Goal: Task Accomplishment & Management: Manage account settings

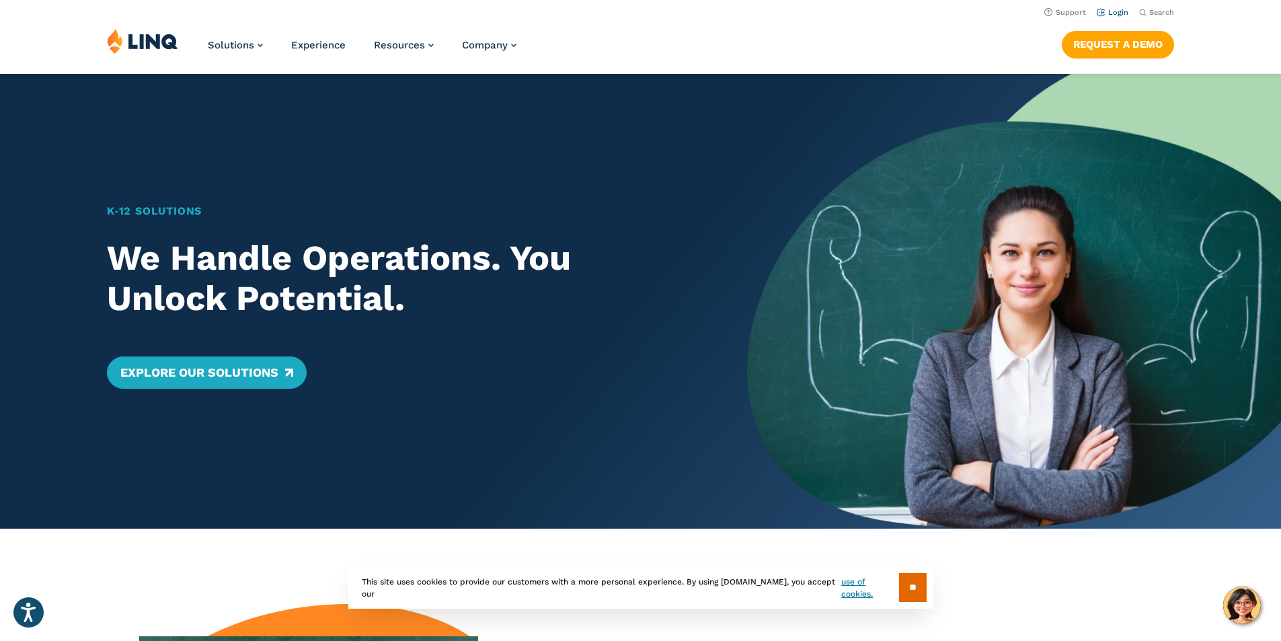
click at [1110, 16] on link "Login" at bounding box center [1112, 12] width 32 height 9
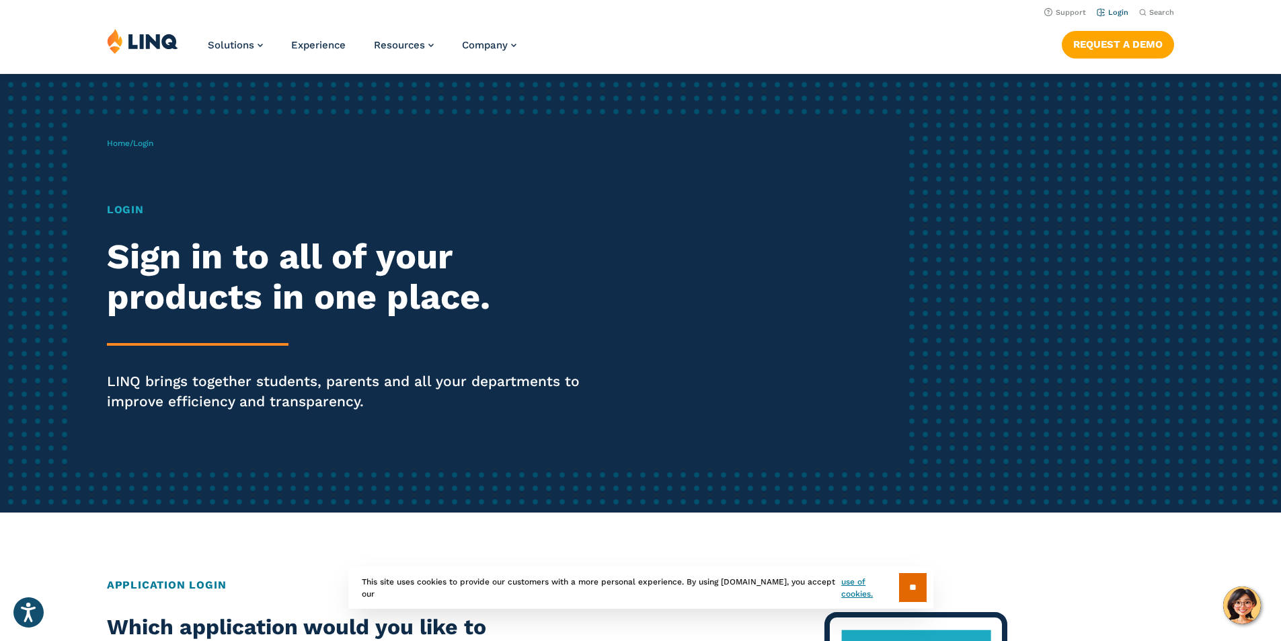
click at [1115, 13] on link "Login" at bounding box center [1112, 12] width 32 height 9
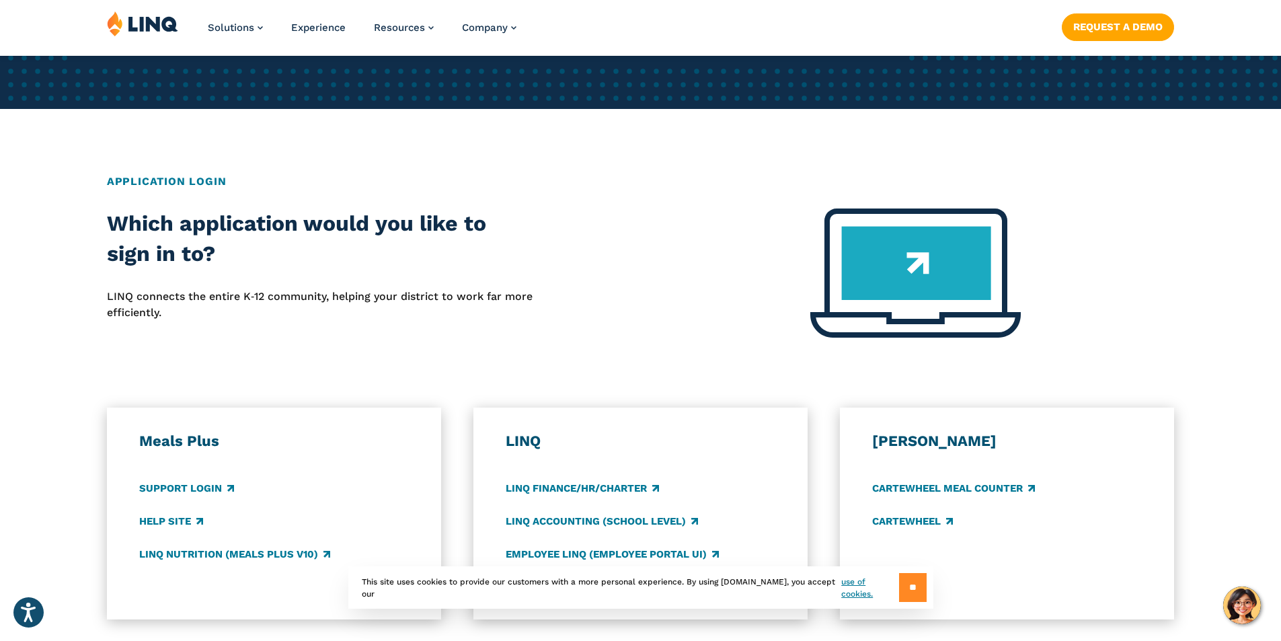
click at [920, 578] on input "**" at bounding box center [913, 587] width 28 height 29
